Goal: Find contact information: Find contact information

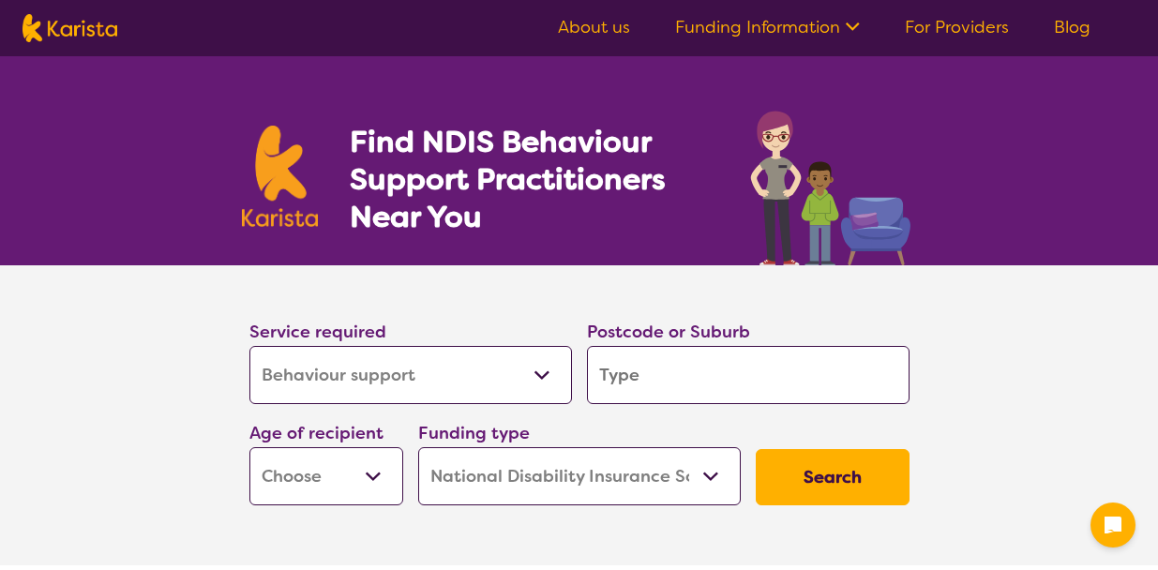
select select "Behaviour support"
select select "NDIS"
select select "Behaviour support"
select select "NDIS"
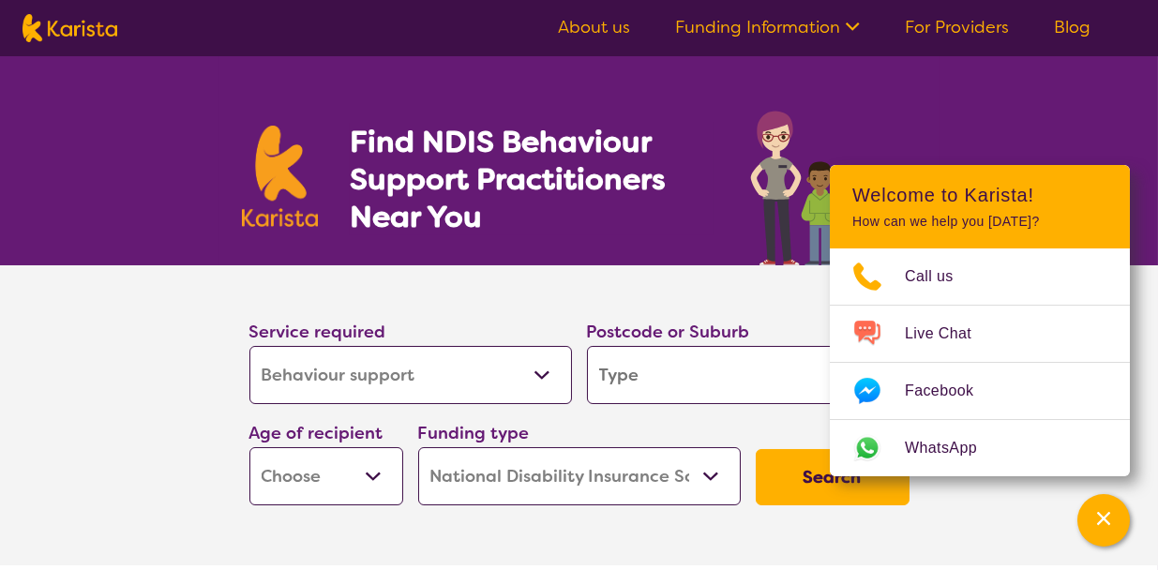
click at [612, 375] on input "search" at bounding box center [748, 375] width 323 height 58
type input "t"
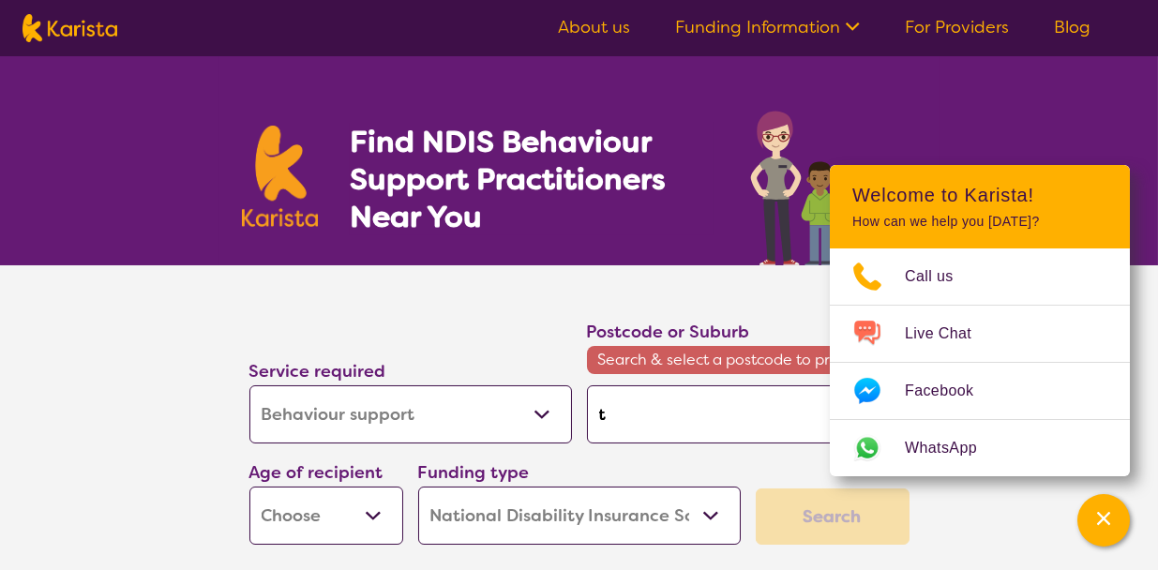
type input "tq"
type input "tqr"
type input "tqr3"
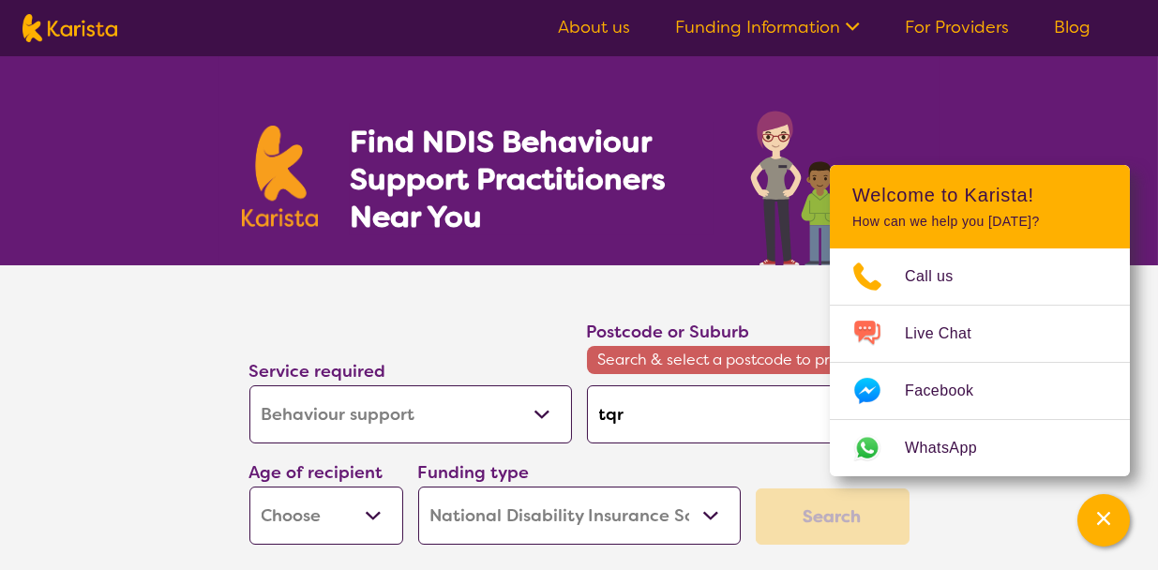
type input "tqr3"
type input "tqr33"
type input "tqr3"
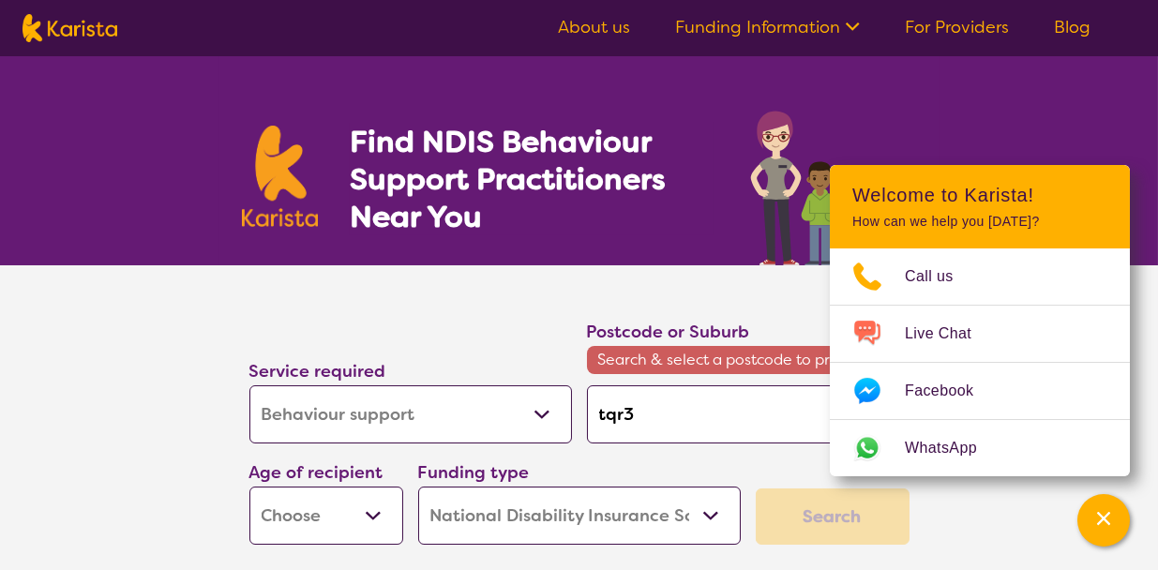
type input "tqr"
type input "tq"
type input "t"
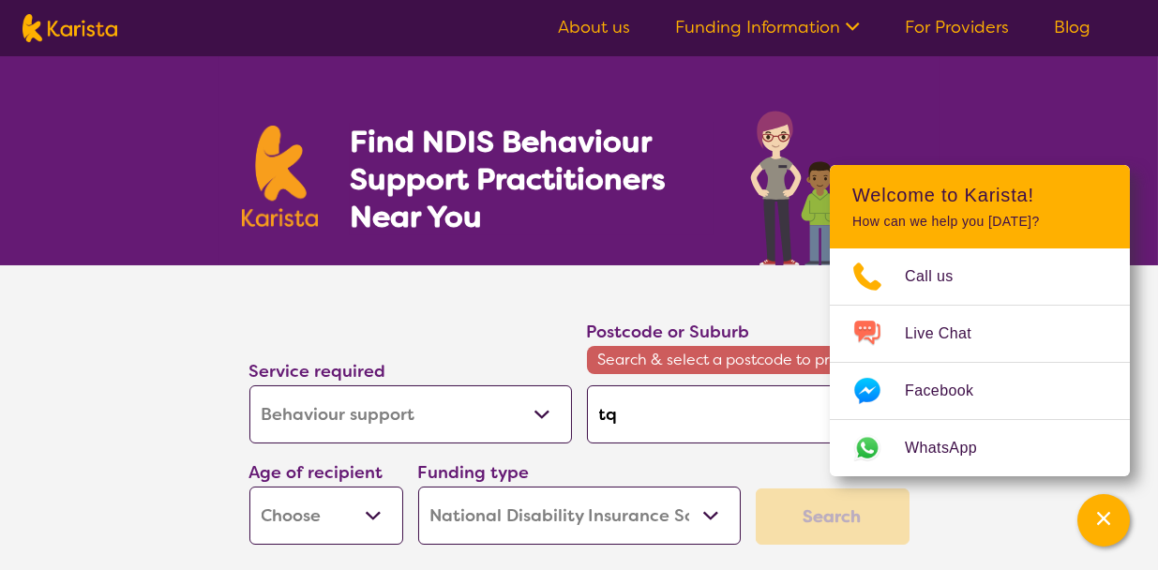
type input "t"
type input "ta"
type input "tar"
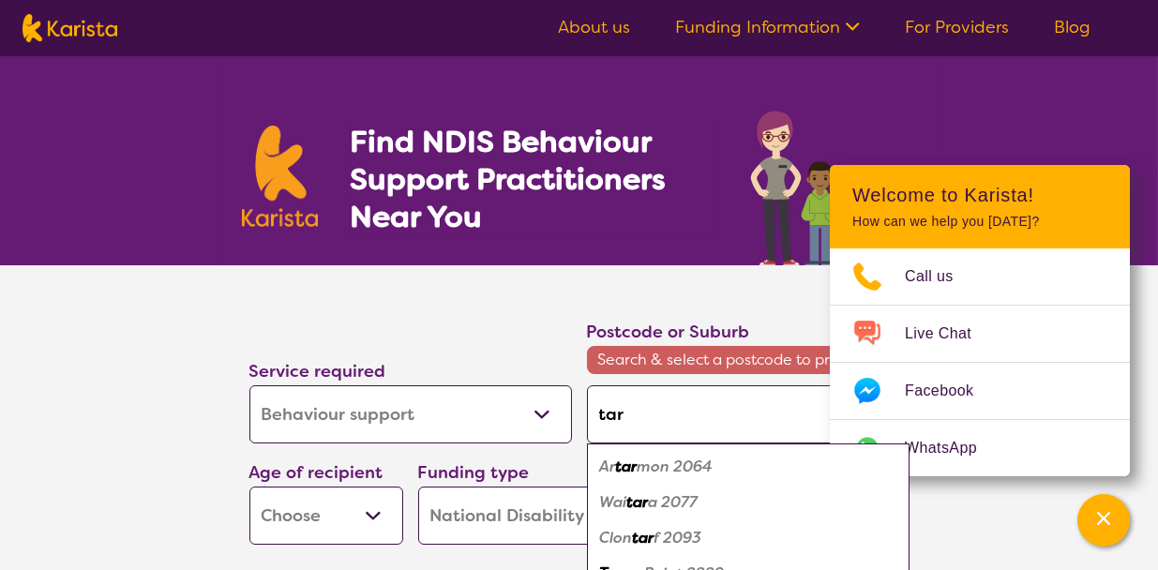
type input "tare"
type input "taree"
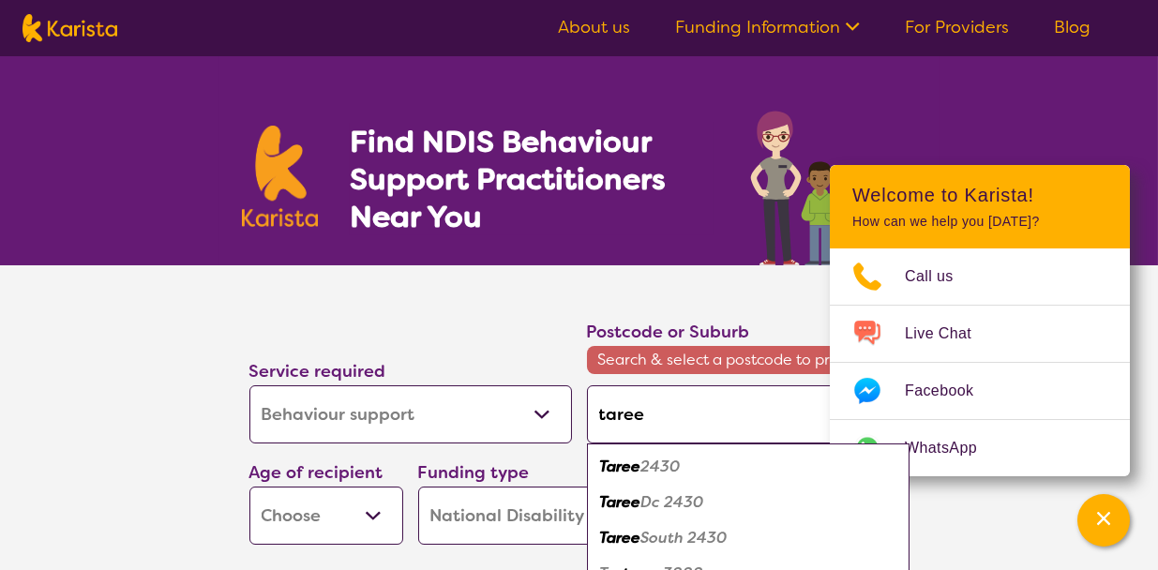
type input "taree"
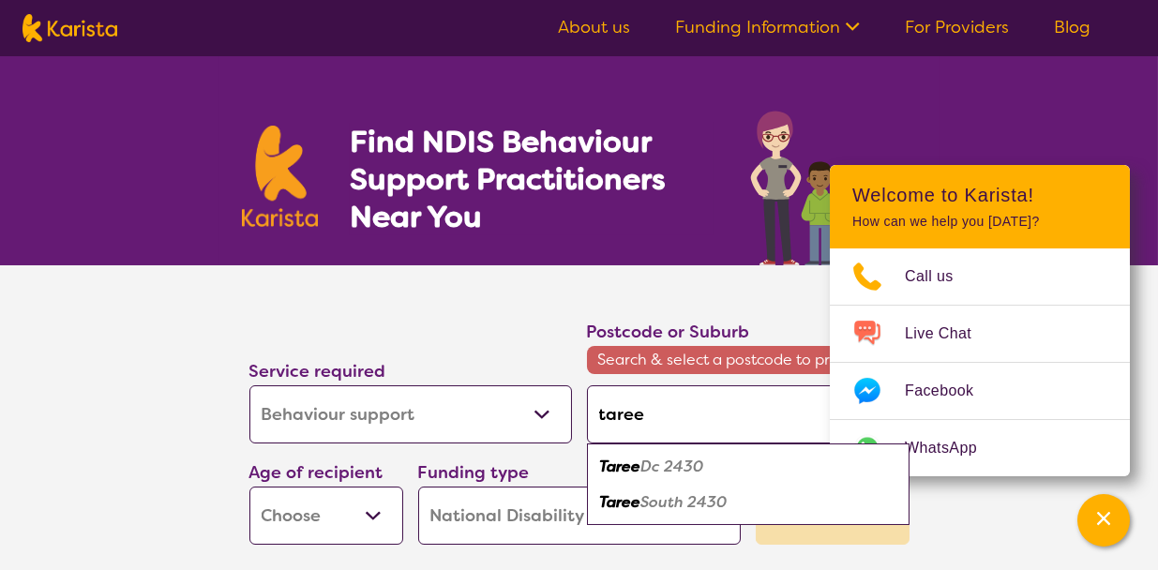
type input "taree 2"
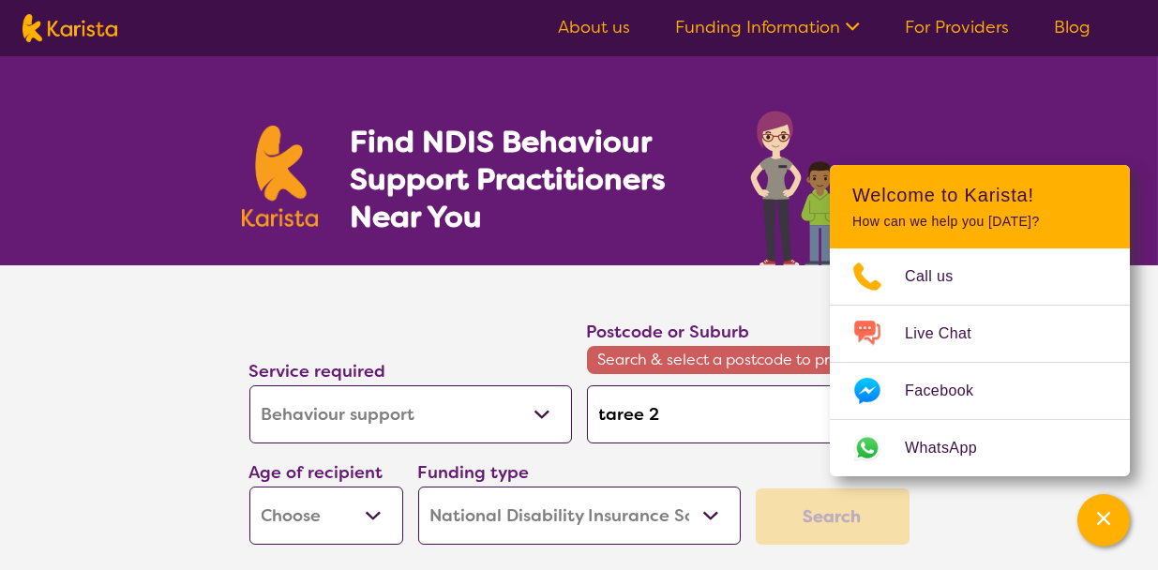
type input "taree 24"
type input "taree 243"
type input "taree 2430"
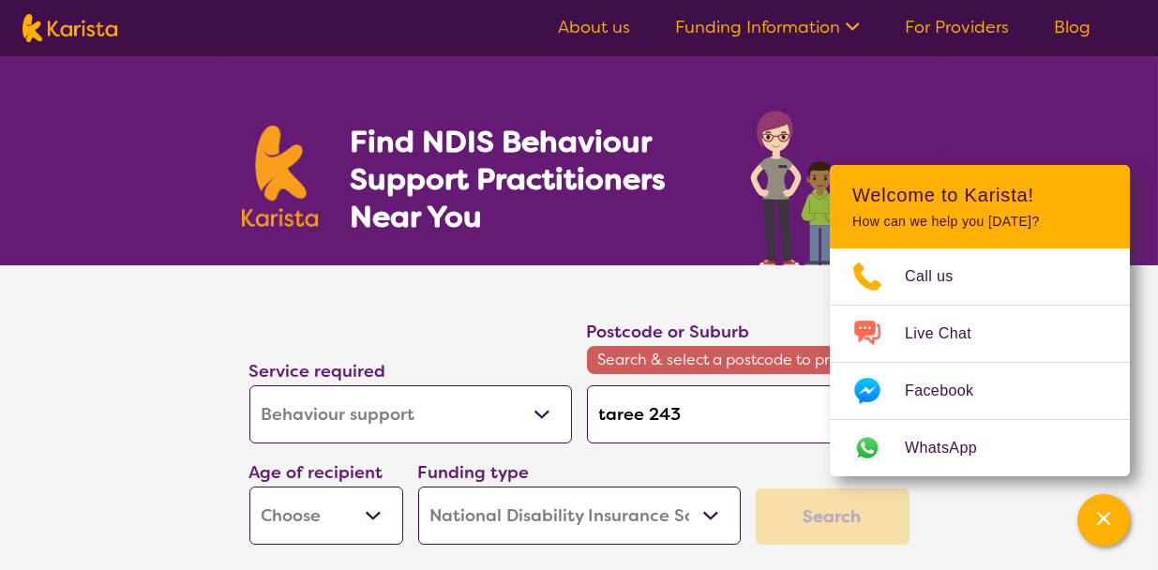
type input "taree 2430"
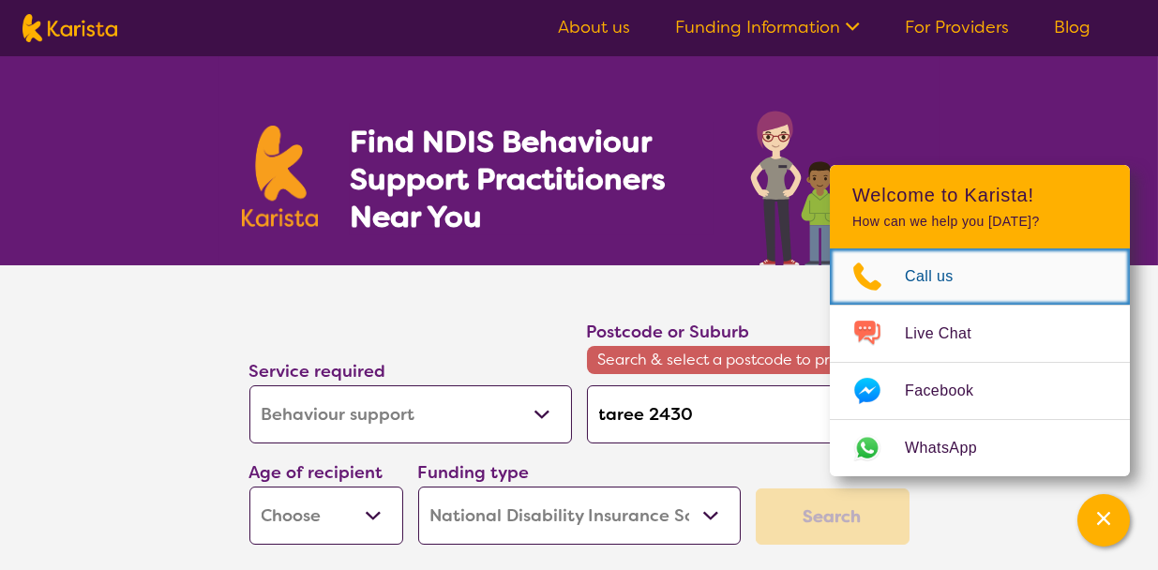
click at [926, 275] on span "Call us" at bounding box center [940, 277] width 71 height 28
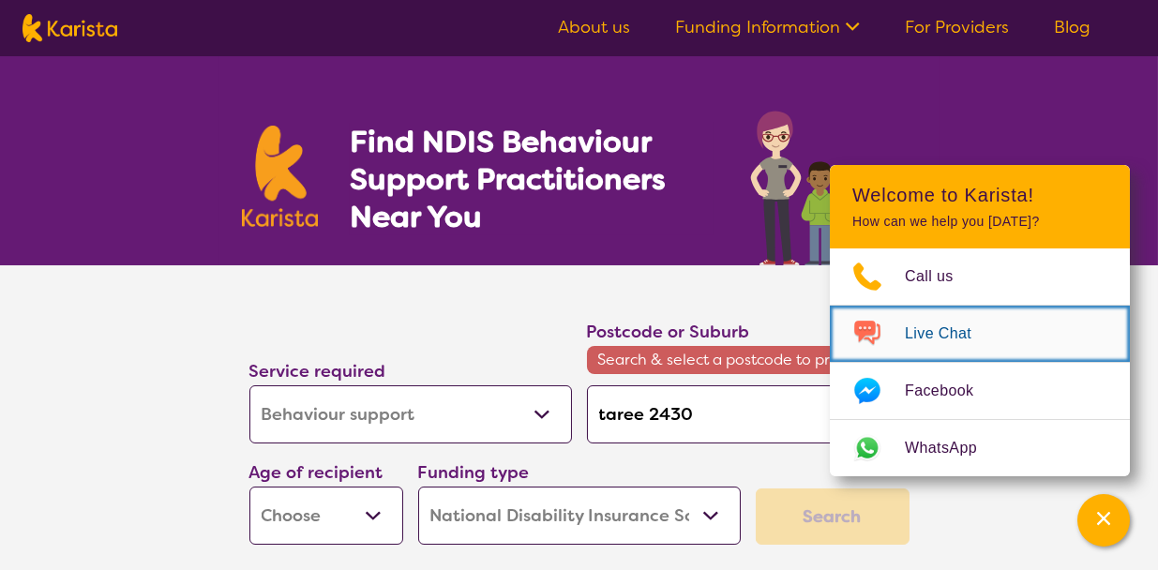
click at [931, 339] on span "Live Chat" at bounding box center [949, 334] width 89 height 28
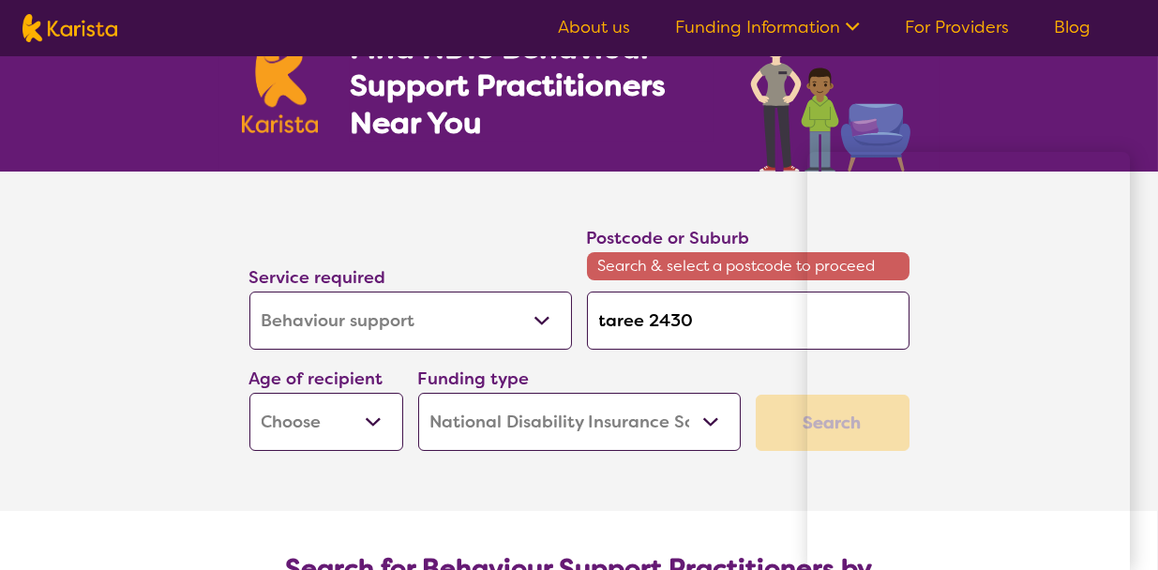
scroll to position [188, 0]
